Goal: Task Accomplishment & Management: Use online tool/utility

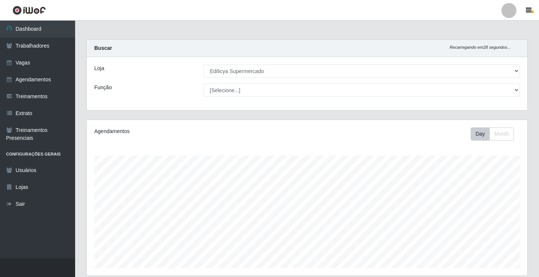
select select "460"
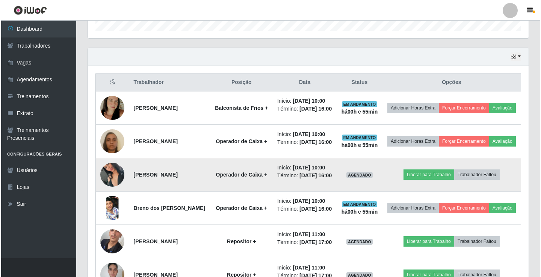
scroll to position [275, 0]
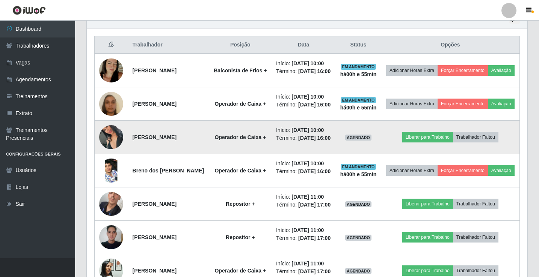
click at [115, 148] on img at bounding box center [111, 137] width 24 height 43
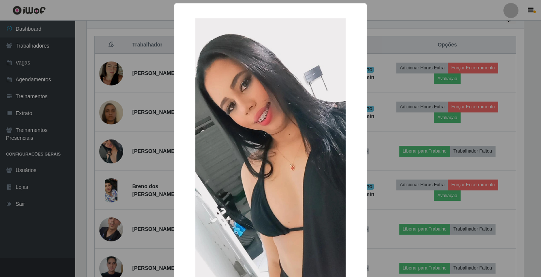
drag, startPoint x: 407, startPoint y: 117, endPoint x: 383, endPoint y: 138, distance: 32.5
click at [405, 121] on div "× OK Cancel" at bounding box center [270, 138] width 541 height 277
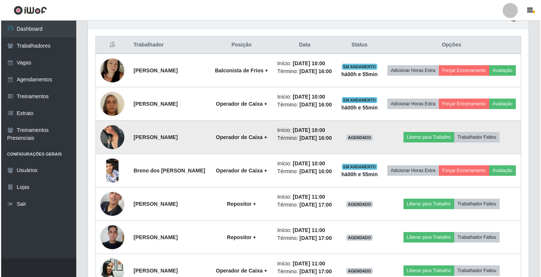
scroll to position [156, 440]
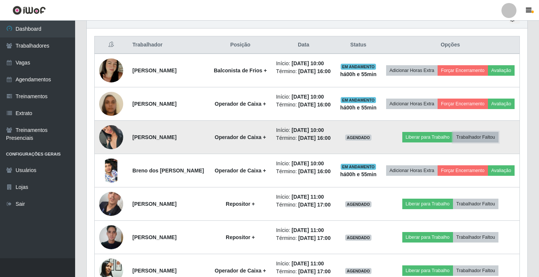
click at [467, 143] on button "Trabalhador Faltou" at bounding box center [475, 137] width 45 height 11
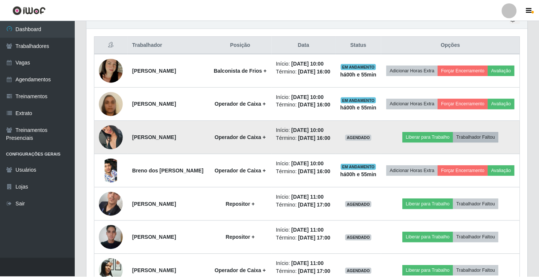
scroll to position [156, 437]
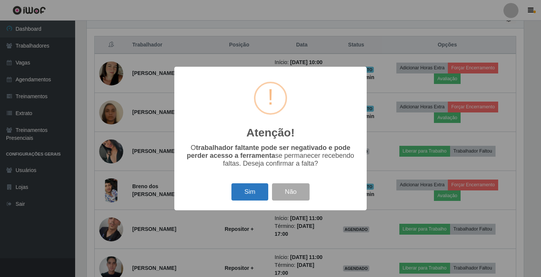
click at [248, 185] on button "Sim" at bounding box center [249, 193] width 36 height 18
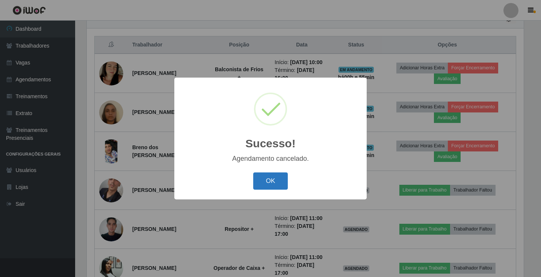
click at [272, 182] on button "OK" at bounding box center [270, 182] width 35 height 18
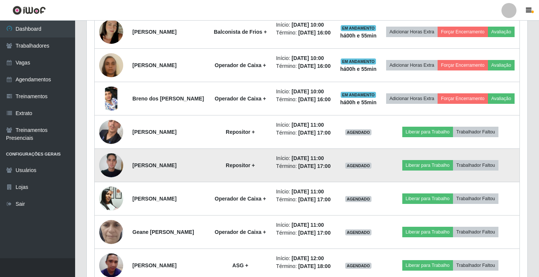
scroll to position [350, 0]
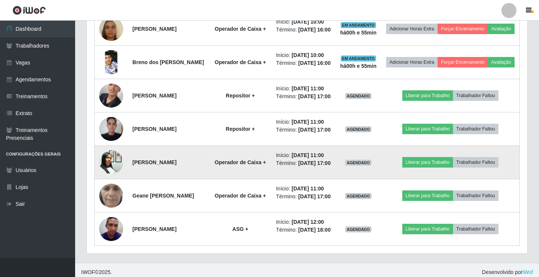
click at [99, 178] on img at bounding box center [111, 162] width 24 height 32
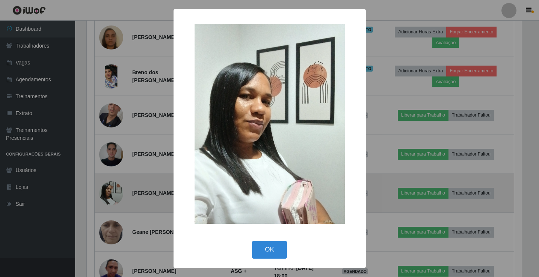
scroll to position [156, 437]
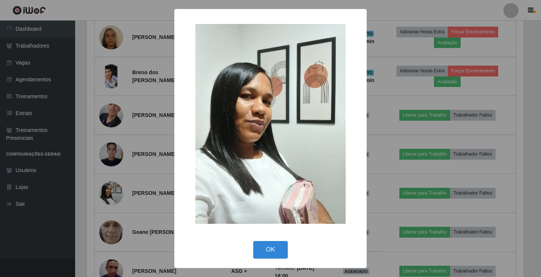
click at [417, 107] on div "× OK Cancel" at bounding box center [270, 138] width 541 height 277
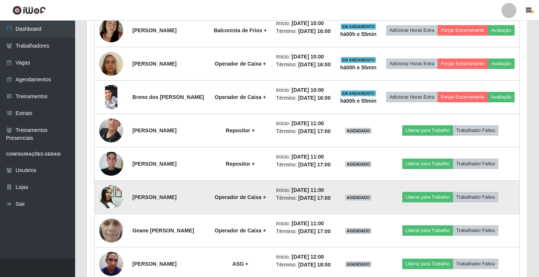
scroll to position [325, 0]
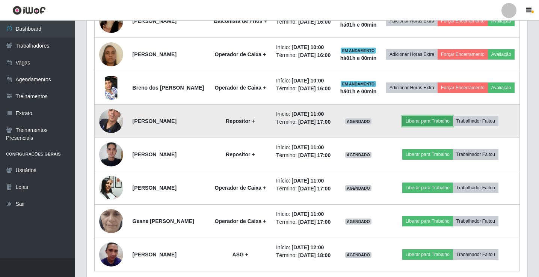
click at [442, 127] on button "Liberar para Trabalho" at bounding box center [427, 121] width 51 height 11
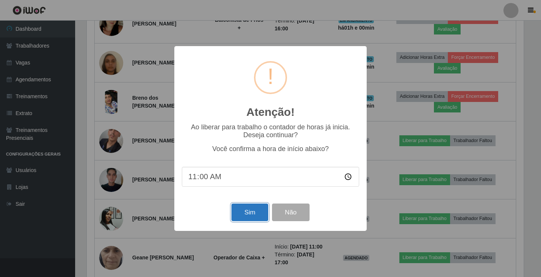
click at [252, 216] on button "Sim" at bounding box center [249, 213] width 36 height 18
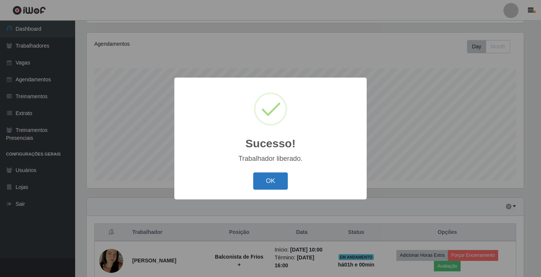
click at [266, 178] on button "OK" at bounding box center [270, 182] width 35 height 18
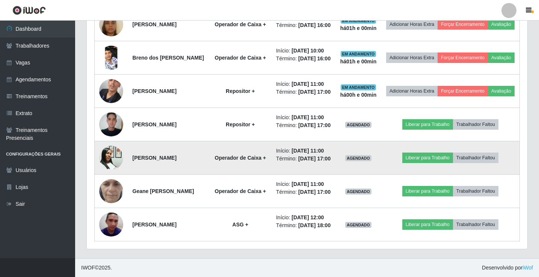
scroll to position [400, 0]
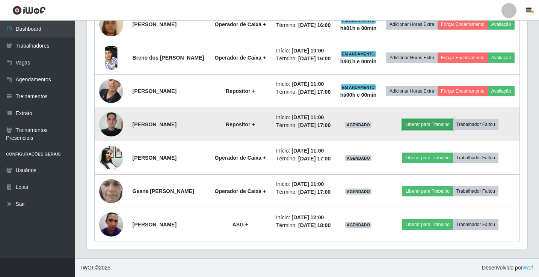
click at [429, 119] on button "Liberar para Trabalho" at bounding box center [427, 124] width 51 height 11
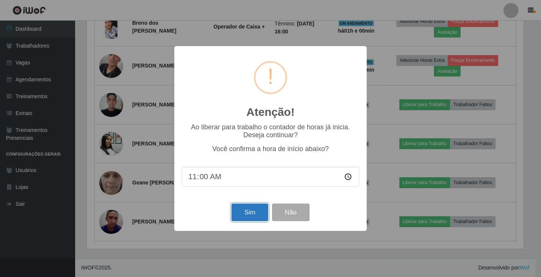
click at [255, 209] on button "Sim" at bounding box center [249, 213] width 36 height 18
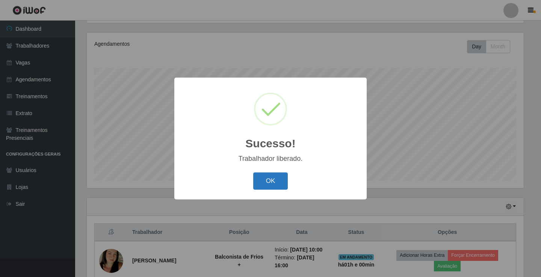
click at [265, 180] on button "OK" at bounding box center [270, 182] width 35 height 18
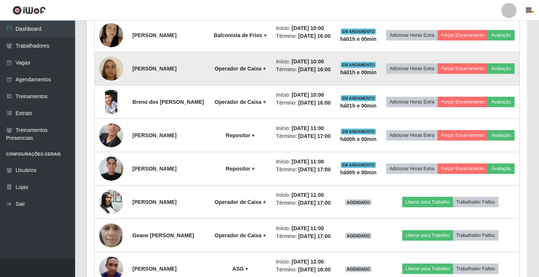
scroll to position [313, 0]
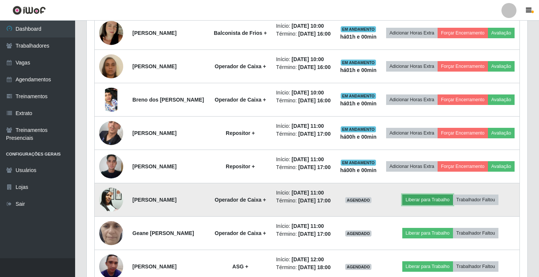
click at [415, 205] on button "Liberar para Trabalho" at bounding box center [427, 200] width 51 height 11
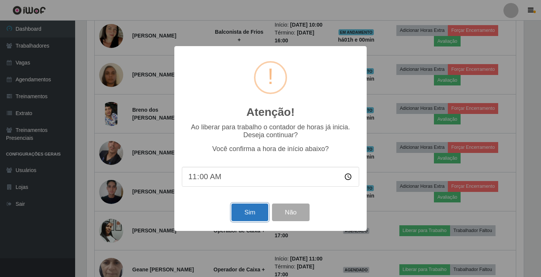
click at [236, 213] on button "Sim" at bounding box center [249, 213] width 36 height 18
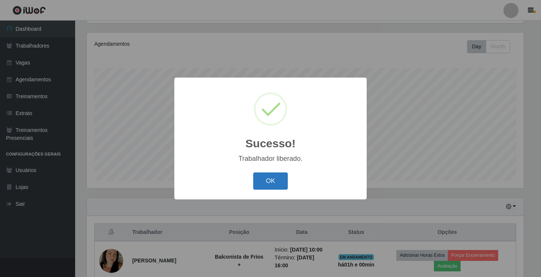
click at [274, 179] on button "OK" at bounding box center [270, 182] width 35 height 18
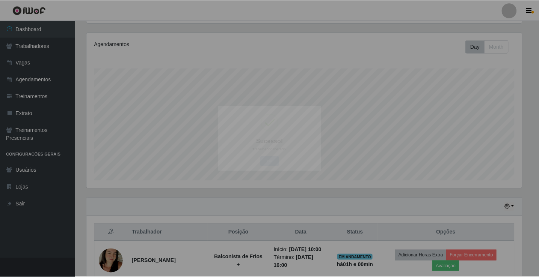
scroll to position [0, 0]
